Goal: Information Seeking & Learning: Find specific fact

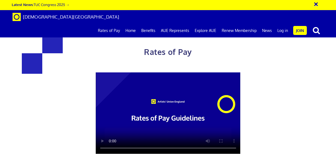
scroll to position [0, 1]
click at [273, 60] on div "Rates of Pay This page is designed to help artists and their employers to deter…" at bounding box center [167, 142] width 229 height 240
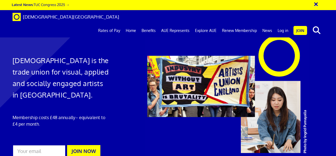
scroll to position [0, 1]
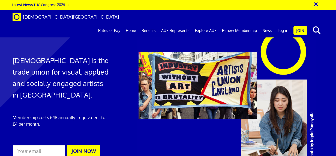
click at [167, 143] on div at bounding box center [234, 94] width 205 height 137
